Goal: Information Seeking & Learning: Learn about a topic

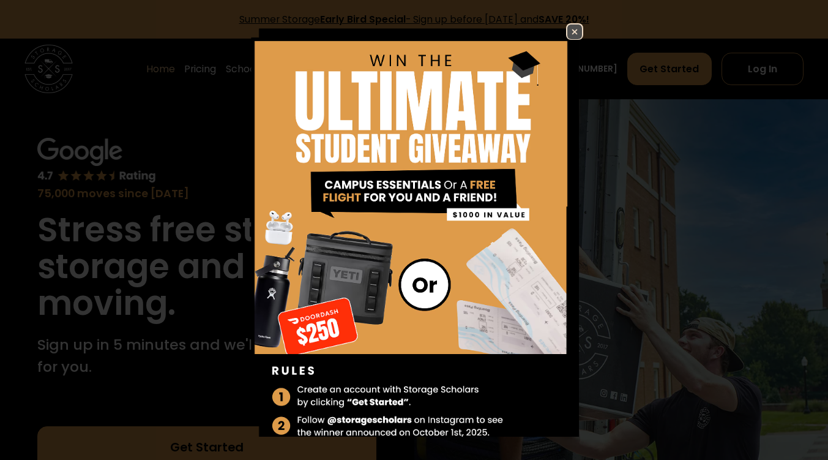
click at [567, 31] on img at bounding box center [574, 31] width 15 height 15
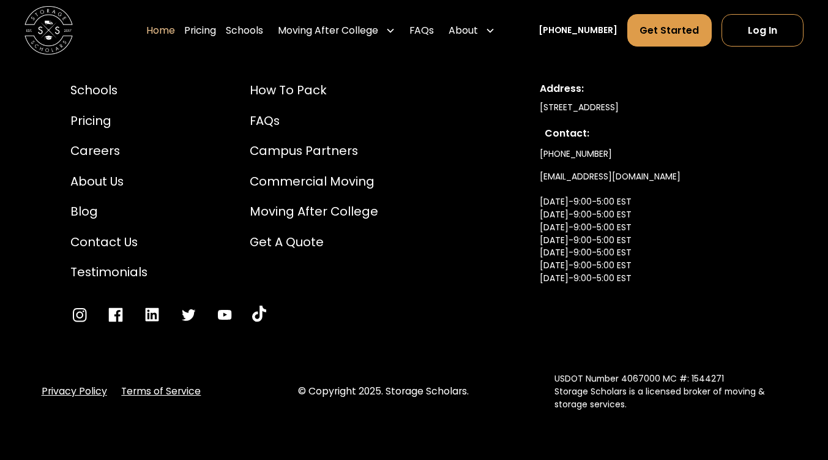
scroll to position [4035, 0]
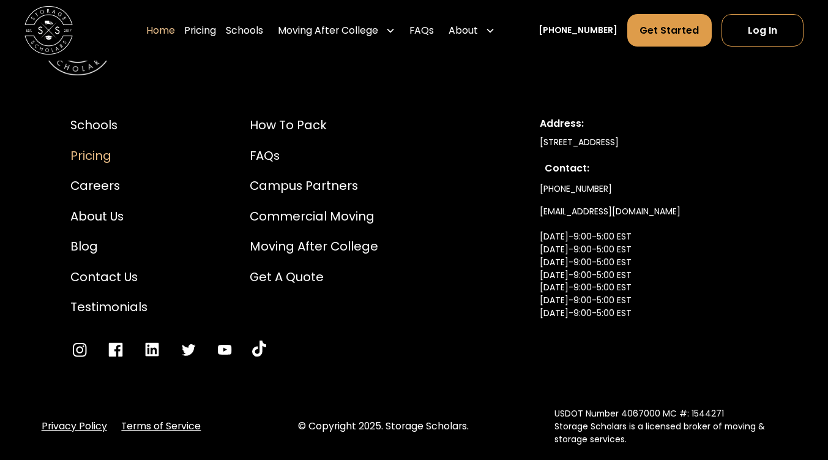
click at [88, 147] on div "Pricing" at bounding box center [108, 156] width 77 height 18
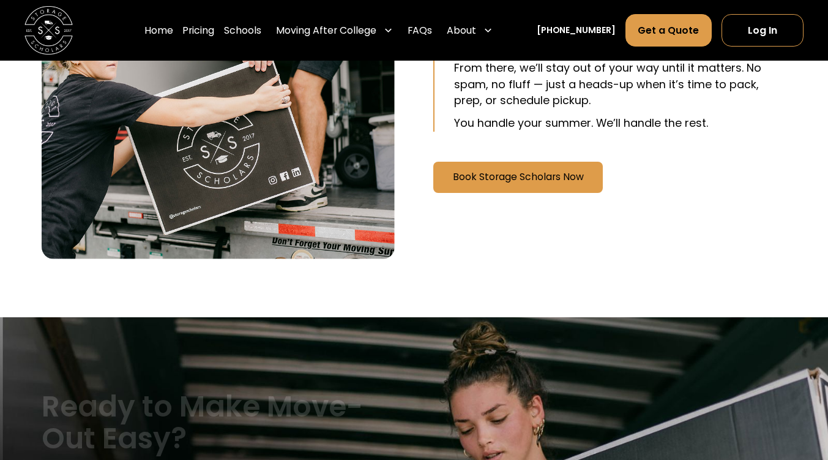
scroll to position [2521, 0]
